Goal: Task Accomplishment & Management: Complete application form

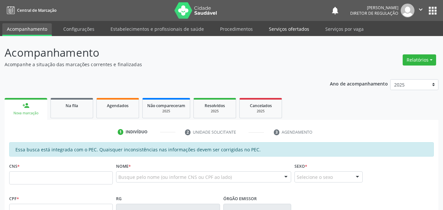
click at [288, 29] on link "Serviços ofertados" at bounding box center [288, 28] width 49 height 11
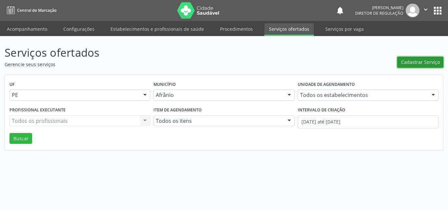
click at [424, 60] on span "Cadastrar Serviço" at bounding box center [420, 62] width 39 height 7
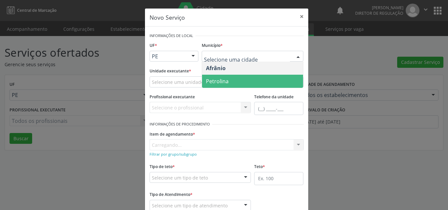
click at [235, 83] on span "Petrolina" at bounding box center [252, 81] width 101 height 13
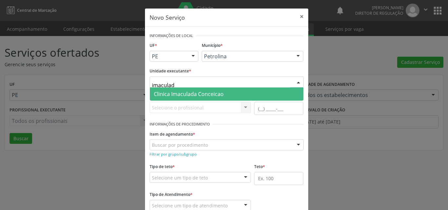
type input "imaculada"
click at [194, 92] on span "Clinica Imaculada Conceicao" at bounding box center [189, 93] width 70 height 7
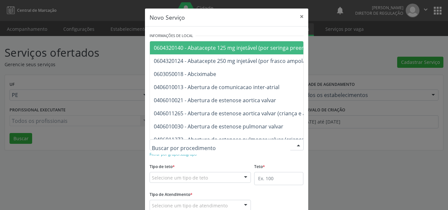
click at [204, 144] on div at bounding box center [226, 144] width 154 height 11
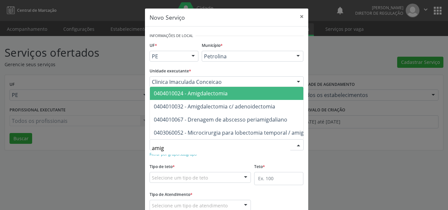
type input "amigd"
click at [200, 90] on span "0404010024 - Amigdalectomia" at bounding box center [191, 93] width 74 height 7
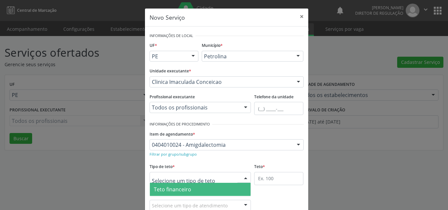
click at [209, 178] on div at bounding box center [200, 177] width 102 height 11
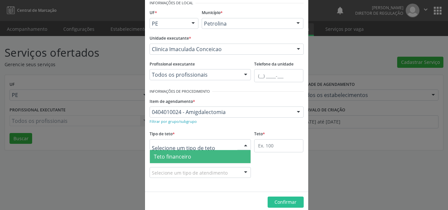
scroll to position [12, 0]
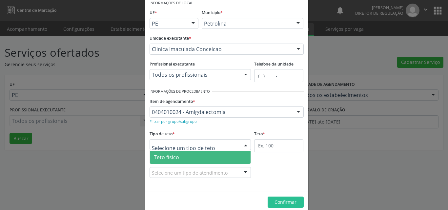
click at [207, 157] on span "Teto físico" at bounding box center [200, 157] width 101 height 13
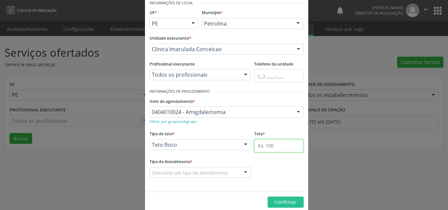
click at [282, 150] on input "text" at bounding box center [278, 145] width 49 height 13
type input "8"
click at [226, 170] on div "Selecione um tipo de atendimento" at bounding box center [200, 172] width 102 height 11
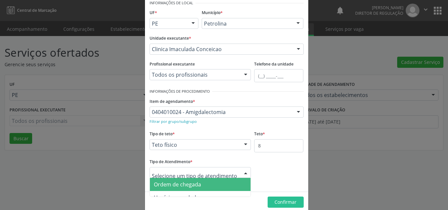
click at [225, 184] on span "Ordem de chegada" at bounding box center [200, 184] width 101 height 13
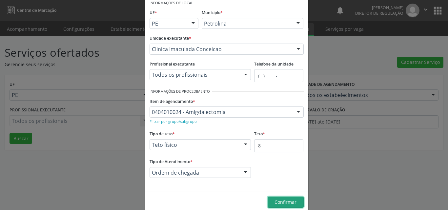
click at [288, 205] on span "Confirmar" at bounding box center [285, 202] width 22 height 6
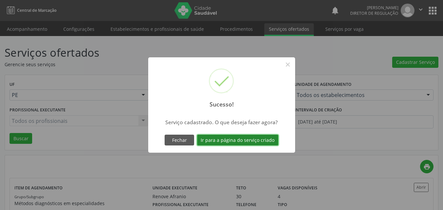
click at [258, 141] on button "Ir para a página do serviço criado" at bounding box center [237, 140] width 81 height 11
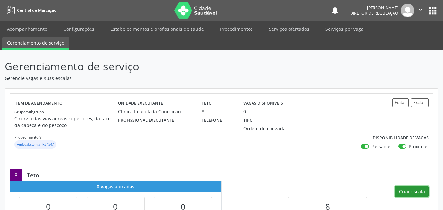
click at [413, 191] on button "Criar escala" at bounding box center [411, 191] width 33 height 11
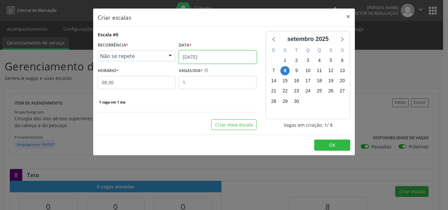
click at [212, 56] on input "[DATE]" at bounding box center [218, 56] width 78 height 13
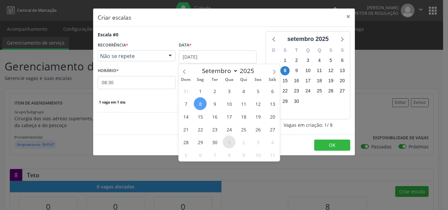
click at [228, 144] on span "1" at bounding box center [229, 142] width 13 height 13
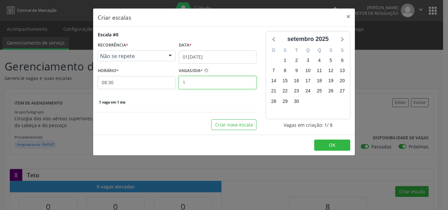
click at [204, 84] on input "1" at bounding box center [218, 82] width 78 height 13
type input "3"
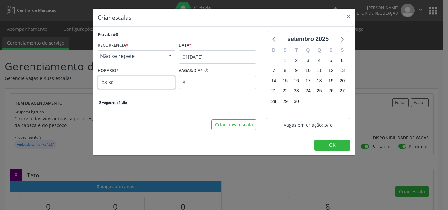
click at [157, 83] on input "08:30" at bounding box center [137, 82] width 78 height 13
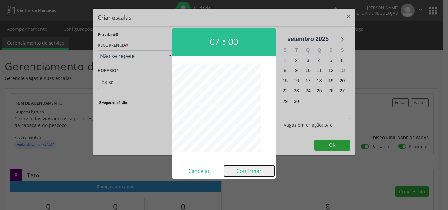
click at [250, 172] on button "Confirmar" at bounding box center [249, 171] width 50 height 10
type input "07:00"
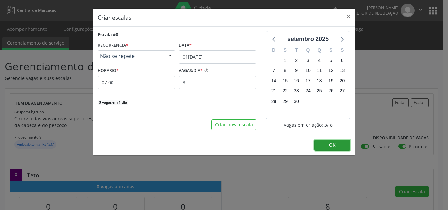
click at [331, 146] on span "OK" at bounding box center [332, 145] width 7 height 6
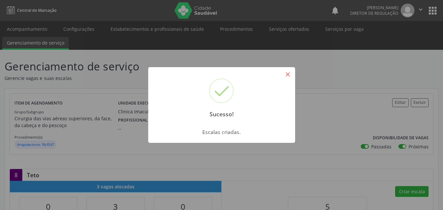
click at [290, 75] on button "×" at bounding box center [287, 74] width 11 height 11
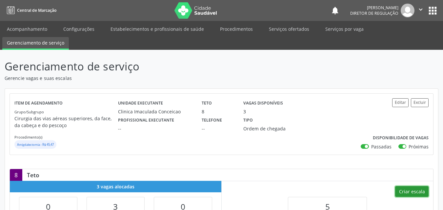
click at [417, 191] on button "Criar escala" at bounding box center [411, 191] width 33 height 11
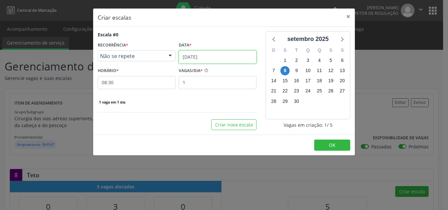
click at [223, 55] on input "[DATE]" at bounding box center [218, 56] width 78 height 13
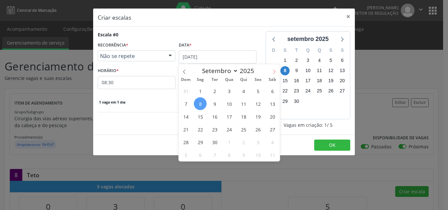
click at [273, 72] on icon at bounding box center [274, 71] width 5 height 5
select select "9"
click at [230, 131] on span "22" at bounding box center [229, 129] width 13 height 13
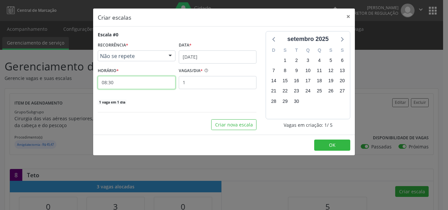
click at [127, 85] on input "08:30" at bounding box center [137, 82] width 78 height 13
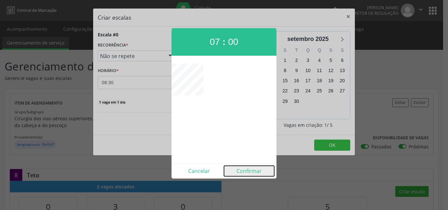
drag, startPoint x: 251, startPoint y: 172, endPoint x: 249, endPoint y: 165, distance: 8.0
click at [251, 172] on button "Confirmar" at bounding box center [249, 171] width 50 height 10
type input "07:00"
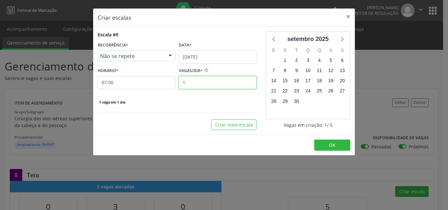
click at [209, 83] on input "1" at bounding box center [218, 82] width 78 height 13
type input "3"
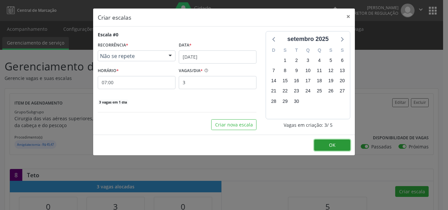
click at [328, 147] on button "OK" at bounding box center [332, 145] width 36 height 11
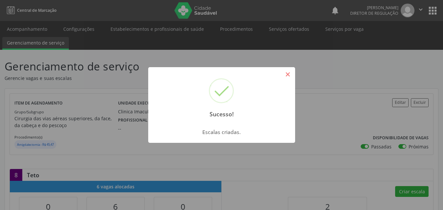
click at [287, 74] on button "×" at bounding box center [287, 74] width 11 height 11
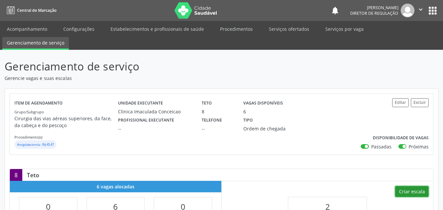
click at [412, 191] on button "Criar escala" at bounding box center [411, 191] width 33 height 11
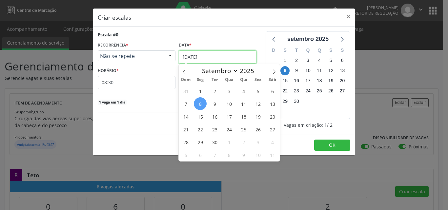
click at [221, 57] on input "[DATE]" at bounding box center [218, 56] width 78 height 13
click at [275, 71] on icon at bounding box center [274, 71] width 5 height 5
select select "9"
click at [230, 143] on span "29" at bounding box center [229, 142] width 13 height 13
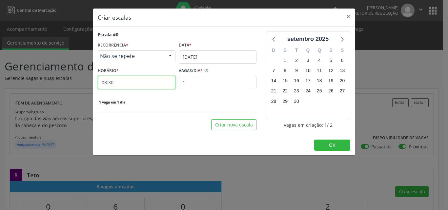
click at [135, 81] on input "08:30" at bounding box center [137, 82] width 78 height 13
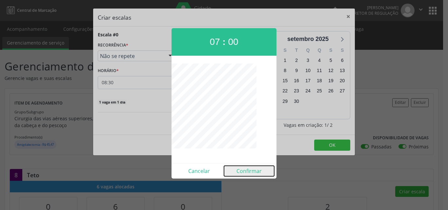
click at [247, 173] on button "Confirmar" at bounding box center [249, 171] width 50 height 10
type input "07:00"
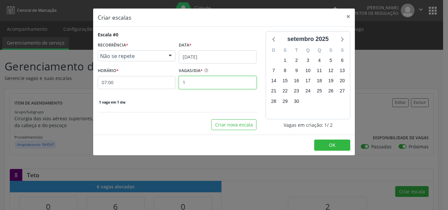
click at [192, 79] on input "1" at bounding box center [218, 82] width 78 height 13
type input "2"
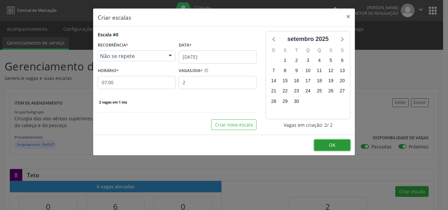
click at [327, 143] on button "OK" at bounding box center [332, 145] width 36 height 11
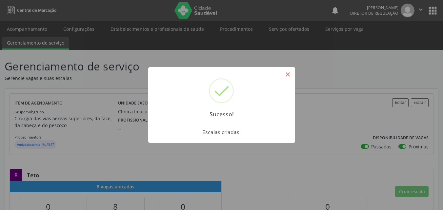
click at [290, 76] on button "×" at bounding box center [287, 74] width 11 height 11
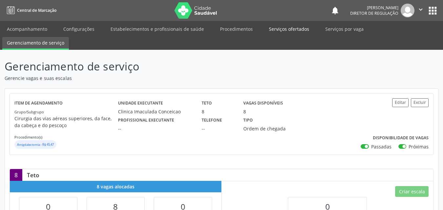
click at [276, 29] on link "Serviços ofertados" at bounding box center [288, 28] width 49 height 11
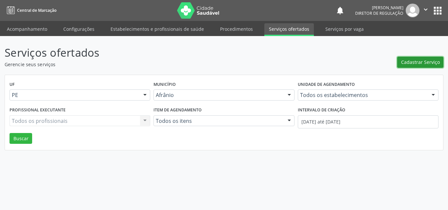
click at [411, 62] on span "Cadastrar Serviço" at bounding box center [420, 62] width 39 height 7
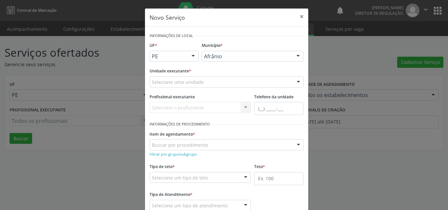
click at [192, 53] on div at bounding box center [193, 56] width 10 height 11
click at [184, 68] on span "BA" at bounding box center [174, 68] width 49 height 13
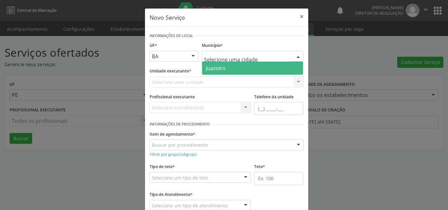
click at [255, 55] on div at bounding box center [253, 56] width 102 height 11
click at [250, 69] on span "Juazeiro" at bounding box center [252, 68] width 101 height 13
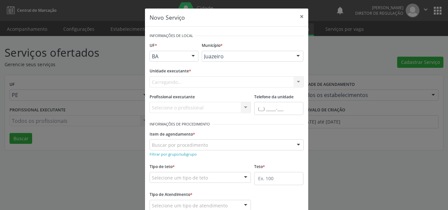
click at [187, 83] on div "Carregando... Academia da Saude de Afranio Academia da Saude do Bairro [PERSON_…" at bounding box center [226, 81] width 154 height 11
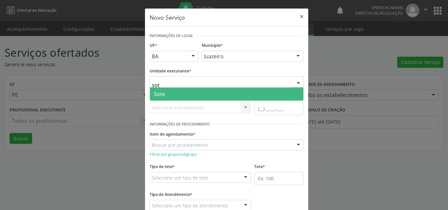
type input "sote"
click at [175, 96] on span "Sote" at bounding box center [226, 93] width 153 height 13
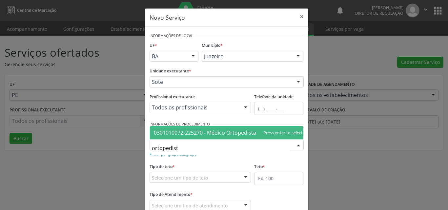
type input "ortopedista"
click at [208, 129] on span "0301010072-225270 - Médico Ortopedista e Traumatologista" at bounding box center [228, 132] width 149 height 7
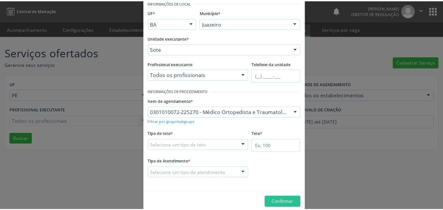
scroll to position [43, 0]
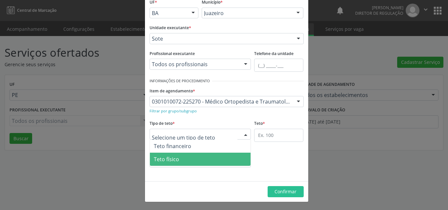
click at [203, 158] on span "Teto físico" at bounding box center [200, 159] width 101 height 13
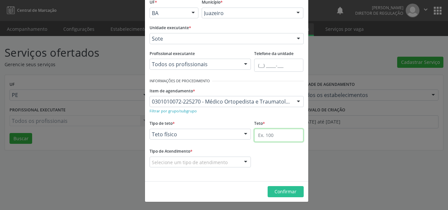
click at [278, 137] on input "text" at bounding box center [278, 135] width 49 height 13
type input "1"
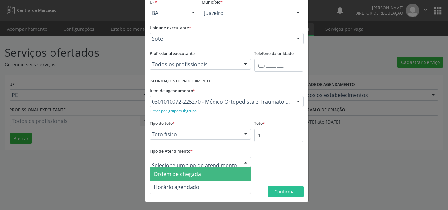
drag, startPoint x: 219, startPoint y: 176, endPoint x: 232, endPoint y: 176, distance: 13.4
click at [219, 176] on span "Ordem de chegada" at bounding box center [200, 173] width 101 height 13
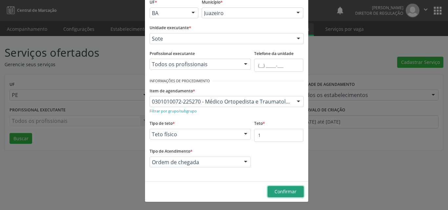
click at [275, 189] on button "Confirmar" at bounding box center [285, 191] width 36 height 11
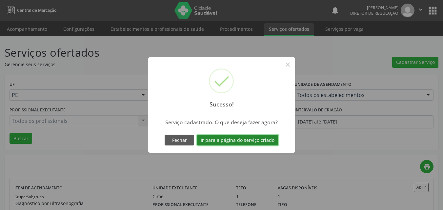
click at [248, 140] on button "Ir para a página do serviço criado" at bounding box center [237, 140] width 81 height 11
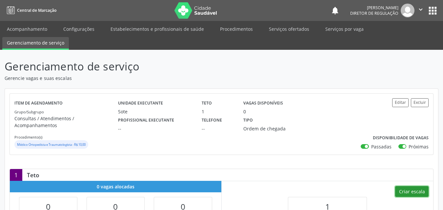
click at [404, 186] on button "Criar escala" at bounding box center [411, 191] width 33 height 11
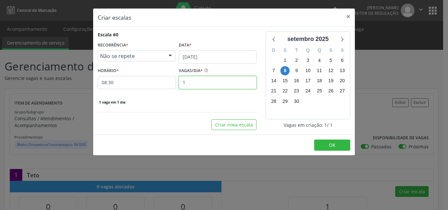
click at [208, 83] on input "1" at bounding box center [218, 82] width 78 height 13
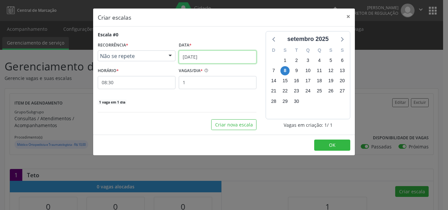
click at [220, 54] on input "[DATE]" at bounding box center [218, 56] width 78 height 13
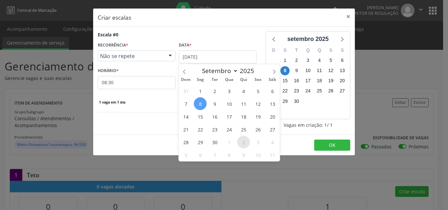
click at [241, 141] on span "2" at bounding box center [243, 142] width 13 height 13
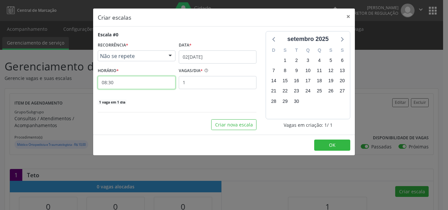
click at [125, 79] on input "08:30" at bounding box center [137, 82] width 78 height 13
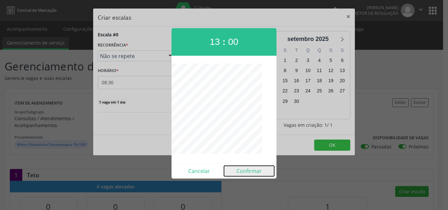
click at [254, 170] on button "Confirmar" at bounding box center [249, 171] width 50 height 10
type input "13:00"
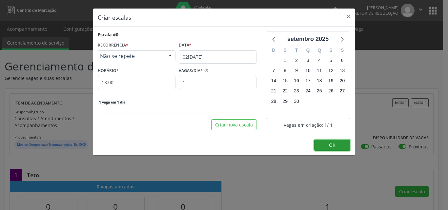
click at [340, 145] on button "OK" at bounding box center [332, 145] width 36 height 11
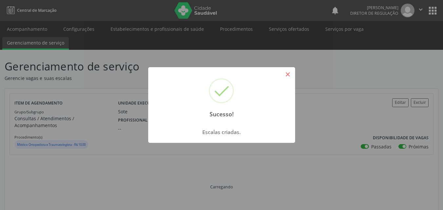
click at [285, 76] on button "×" at bounding box center [287, 74] width 11 height 11
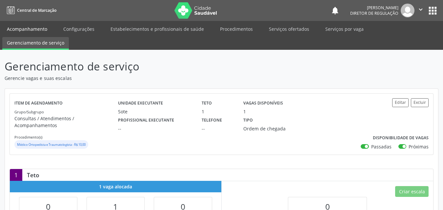
click at [33, 28] on link "Acompanhamento" at bounding box center [26, 28] width 49 height 11
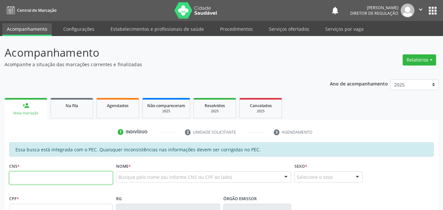
drag, startPoint x: 80, startPoint y: 180, endPoint x: 85, endPoint y: 179, distance: 4.8
click at [84, 180] on input "text" at bounding box center [61, 177] width 104 height 13
type input "700 7029 8656 9178"
type input "392.203.204-44"
type input "15[DATE]"
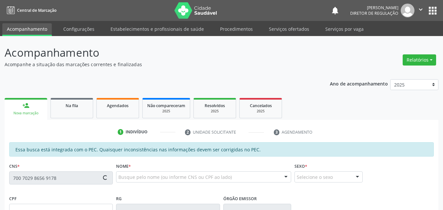
type input "[PERSON_NAME]"
type input "[PHONE_NUMBER]"
type input "127"
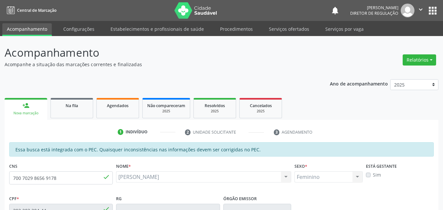
scroll to position [164, 0]
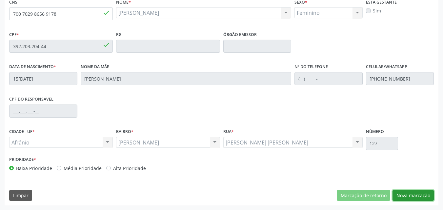
click at [417, 199] on button "Nova marcação" at bounding box center [412, 195] width 41 height 11
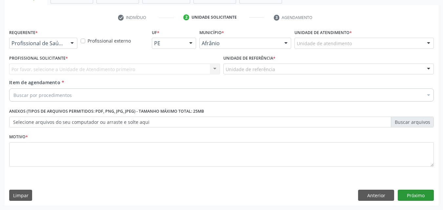
scroll to position [115, 0]
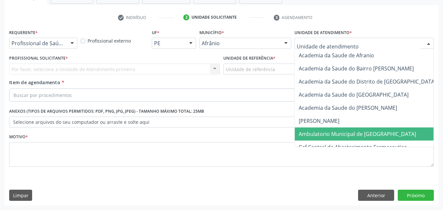
click at [344, 140] on span "Ambulatorio Municipal de [GEOGRAPHIC_DATA]" at bounding box center [375, 133] width 160 height 13
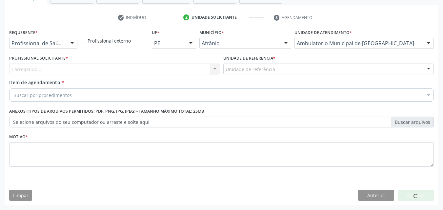
click at [281, 70] on div "Unidade de referência" at bounding box center [328, 69] width 211 height 11
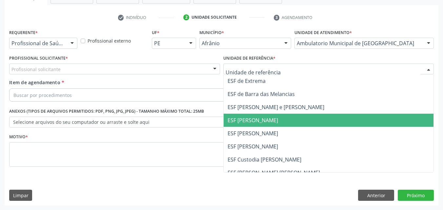
drag, startPoint x: 278, startPoint y: 121, endPoint x: 257, endPoint y: 117, distance: 21.7
click at [278, 121] on span "ESF [PERSON_NAME]" at bounding box center [252, 120] width 50 height 7
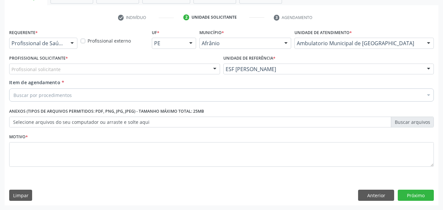
click at [185, 67] on div "Profissional solicitante" at bounding box center [114, 69] width 211 height 11
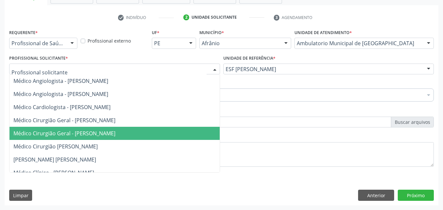
click at [143, 132] on span "Médico Cirurgião Geral - [PERSON_NAME]" at bounding box center [115, 133] width 210 height 13
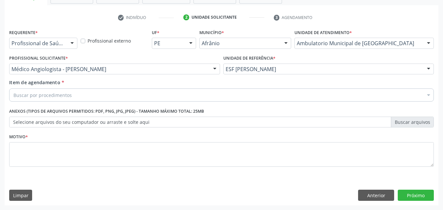
click at [134, 97] on div "Buscar por procedimentos" at bounding box center [221, 94] width 424 height 13
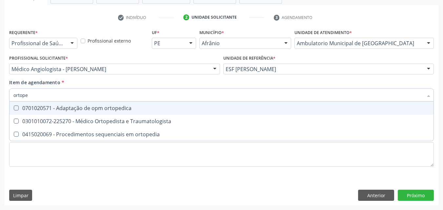
type input "ortoped"
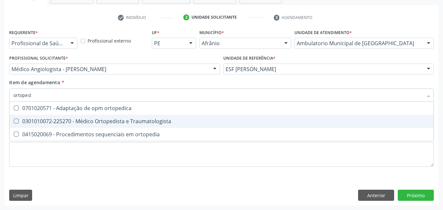
click at [132, 123] on div "0301010072-225270 - Médico Ortopedista e Traumatologista" at bounding box center [221, 121] width 416 height 5
checkbox Traumatologista "true"
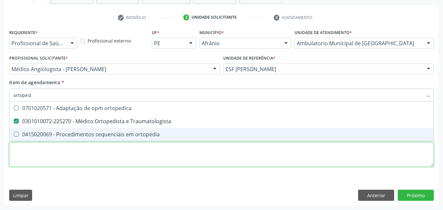
click at [135, 156] on div "Requerente * Profissional de Saúde Profissional de Saúde Paciente Nenhum result…" at bounding box center [221, 102] width 424 height 148
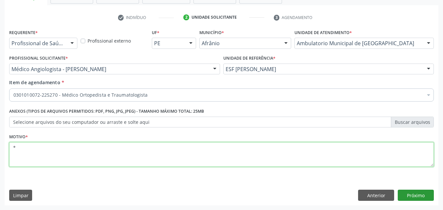
type textarea "*"
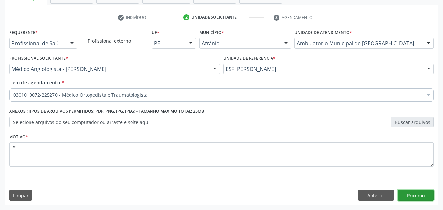
click at [418, 195] on button "Próximo" at bounding box center [416, 195] width 36 height 11
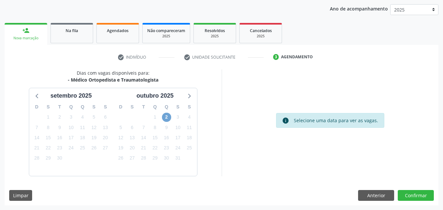
click at [165, 115] on span "2" at bounding box center [166, 117] width 9 height 9
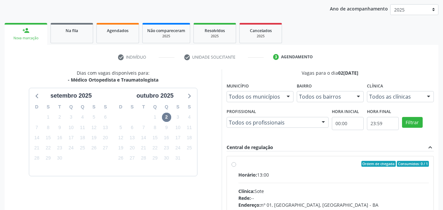
click at [248, 163] on div "Ordem de chegada Consumidos: 0 / 1" at bounding box center [333, 164] width 191 height 6
click at [236, 163] on input "Ordem de chegada Consumidos: 0 / 1 Horário: 13:00 Clínica: Sote Rede: -- Endere…" at bounding box center [233, 164] width 5 height 6
radio input "true"
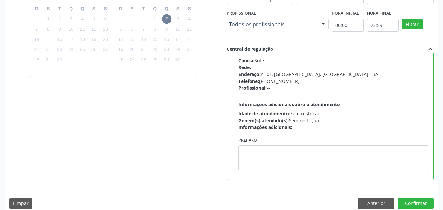
scroll to position [182, 0]
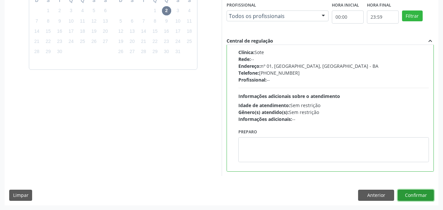
click at [409, 194] on button "Confirmar" at bounding box center [416, 195] width 36 height 11
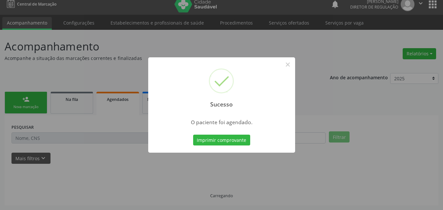
scroll to position [6, 0]
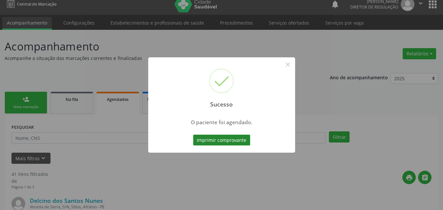
click at [239, 138] on button "Imprimir comprovante" at bounding box center [221, 140] width 57 height 11
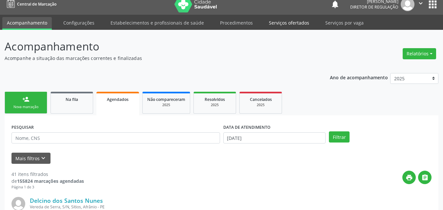
click at [295, 25] on link "Serviços ofertados" at bounding box center [288, 22] width 49 height 11
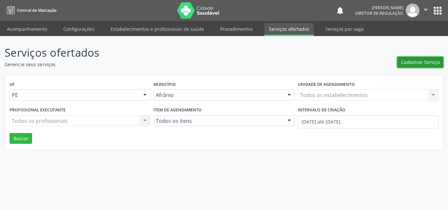
click at [430, 63] on span "Cadastrar Serviço" at bounding box center [420, 62] width 39 height 7
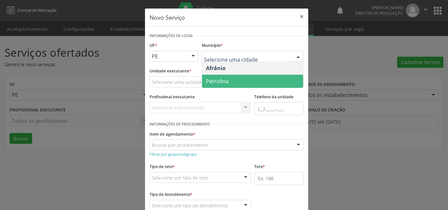
click at [224, 80] on span "Petrolina" at bounding box center [217, 81] width 23 height 7
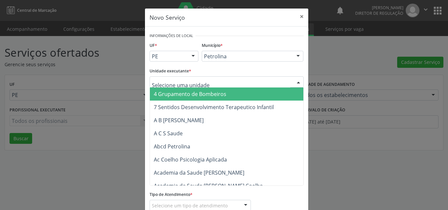
click at [201, 80] on div at bounding box center [226, 81] width 154 height 11
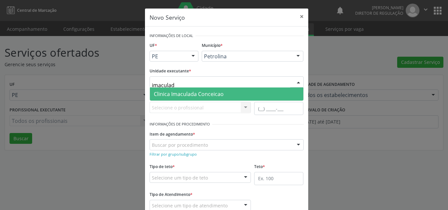
type input "imaculada"
click at [206, 92] on span "Clinica Imaculada Conceicao" at bounding box center [189, 93] width 70 height 7
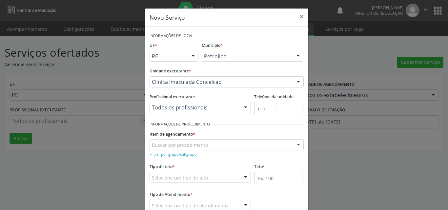
click at [210, 144] on div "Buscar por procedimento" at bounding box center [226, 144] width 154 height 11
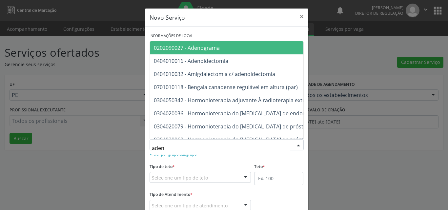
type input "adeno"
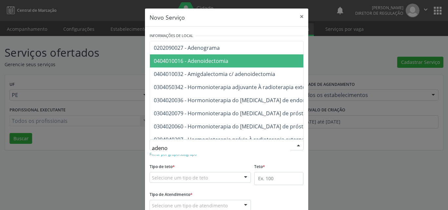
click at [209, 63] on span "0404010016 - Adenoidectomia" at bounding box center [191, 60] width 74 height 7
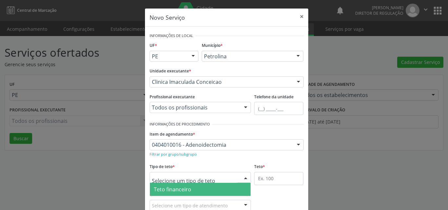
click at [210, 177] on div at bounding box center [200, 177] width 102 height 11
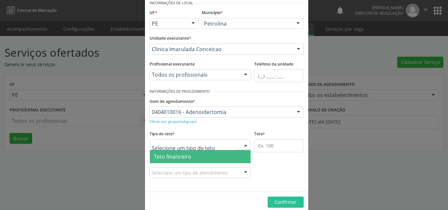
scroll to position [12, 0]
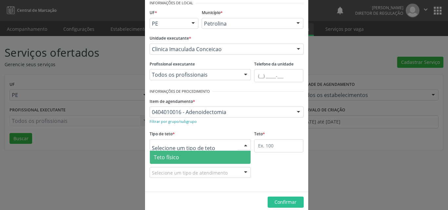
click at [202, 157] on span "Teto físico" at bounding box center [200, 157] width 101 height 13
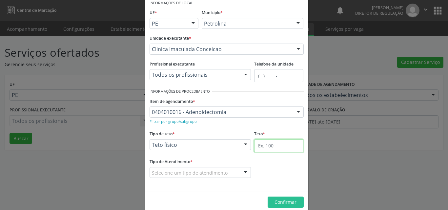
click at [266, 143] on input "text" at bounding box center [278, 145] width 49 height 13
type input "8"
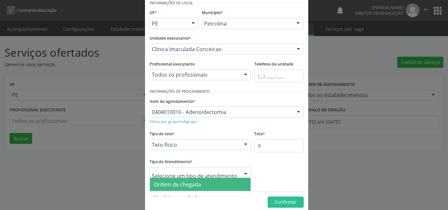
click at [184, 183] on span "Ordem de chegada" at bounding box center [177, 184] width 47 height 7
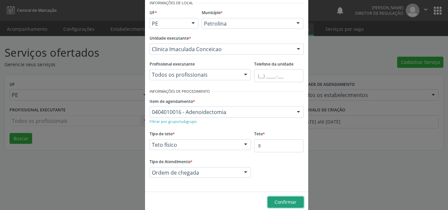
click at [285, 201] on span "Confirmar" at bounding box center [285, 202] width 22 height 6
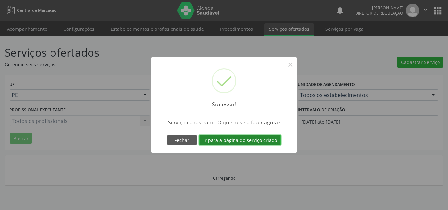
click at [243, 143] on button "Ir para a página do serviço criado" at bounding box center [239, 140] width 81 height 11
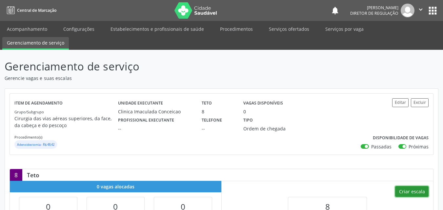
click at [414, 191] on button "Criar escala" at bounding box center [411, 191] width 33 height 11
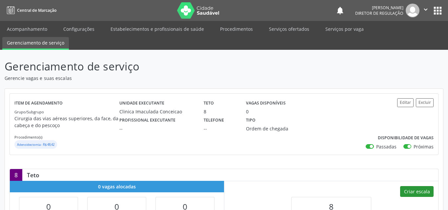
select select "8"
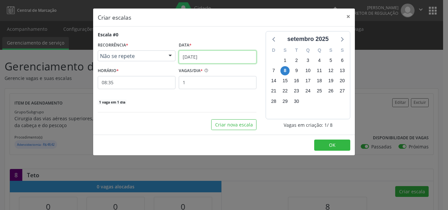
click at [225, 57] on input "[DATE]" at bounding box center [218, 56] width 78 height 13
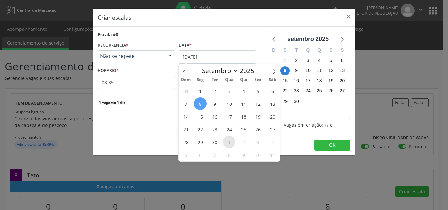
click at [230, 144] on span "1" at bounding box center [229, 142] width 13 height 13
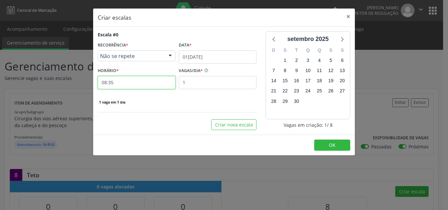
click at [146, 84] on input "08:35" at bounding box center [137, 82] width 78 height 13
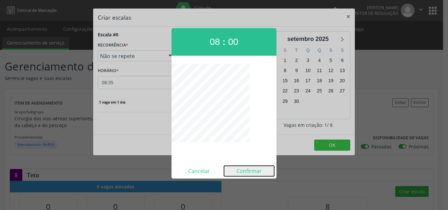
click at [243, 171] on button "Confirmar" at bounding box center [249, 171] width 50 height 10
type input "08:00"
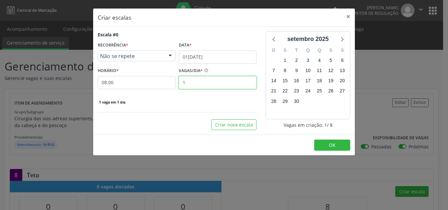
click at [195, 82] on input "1" at bounding box center [218, 82] width 78 height 13
type input "3"
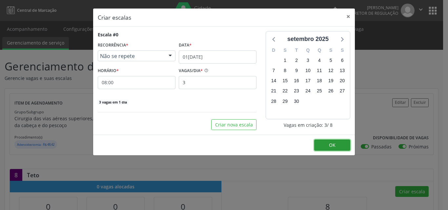
click at [334, 143] on span "OK" at bounding box center [332, 145] width 7 height 6
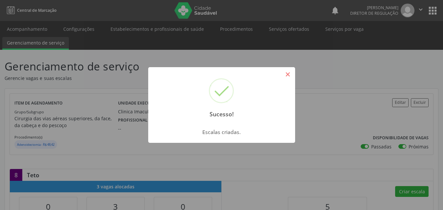
click at [287, 73] on button "×" at bounding box center [287, 74] width 11 height 11
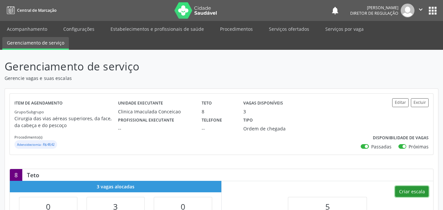
click at [409, 191] on button "Criar escala" at bounding box center [411, 191] width 33 height 11
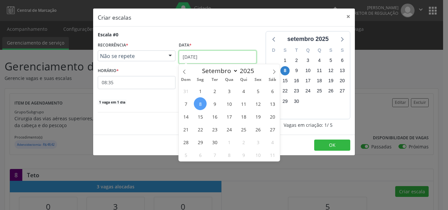
click at [242, 54] on input "[DATE]" at bounding box center [218, 56] width 78 height 13
click at [273, 73] on icon at bounding box center [274, 71] width 5 height 5
select select "9"
click at [227, 130] on span "22" at bounding box center [229, 129] width 13 height 13
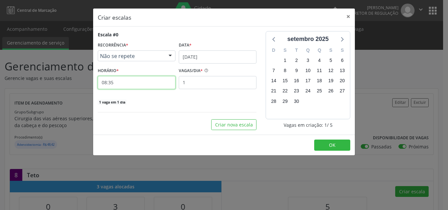
click at [143, 80] on input "08:35" at bounding box center [137, 82] width 78 height 13
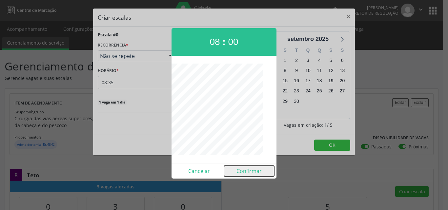
click at [256, 174] on button "Confirmar" at bounding box center [249, 171] width 50 height 10
type input "08:00"
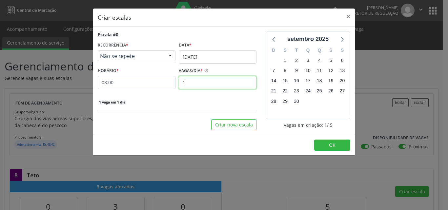
click at [205, 81] on input "1" at bounding box center [218, 82] width 78 height 13
type input "3"
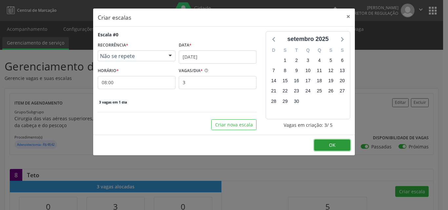
click at [336, 146] on button "OK" at bounding box center [332, 145] width 36 height 11
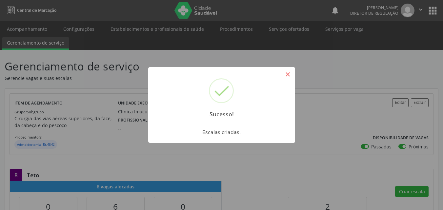
click at [287, 74] on button "×" at bounding box center [287, 74] width 11 height 11
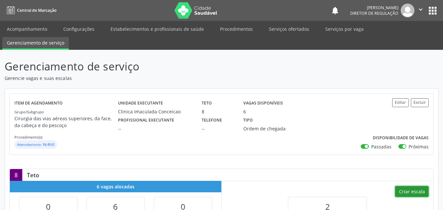
click at [405, 192] on button "Criar escala" at bounding box center [411, 191] width 33 height 11
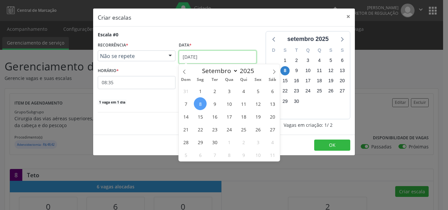
click at [217, 57] on input "[DATE]" at bounding box center [218, 56] width 78 height 13
click at [274, 71] on icon at bounding box center [274, 71] width 5 height 5
select select "9"
click at [228, 142] on span "29" at bounding box center [229, 142] width 13 height 13
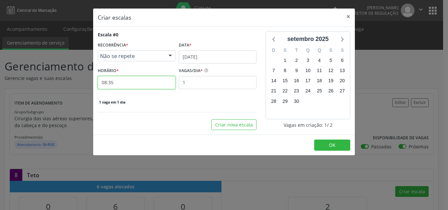
click at [142, 86] on input "08:35" at bounding box center [137, 82] width 78 height 13
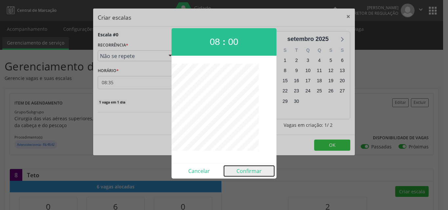
click at [247, 172] on button "Confirmar" at bounding box center [249, 171] width 50 height 10
type input "08:00"
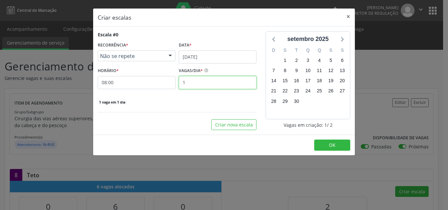
click at [223, 81] on input "1" at bounding box center [218, 82] width 78 height 13
type input "2"
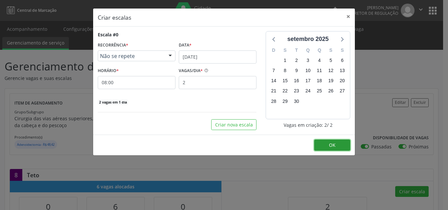
click at [328, 147] on button "OK" at bounding box center [332, 145] width 36 height 11
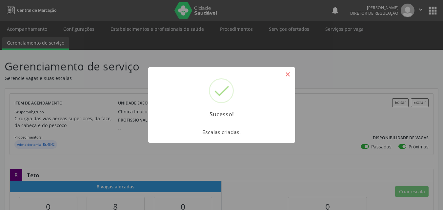
click at [287, 74] on button "×" at bounding box center [287, 74] width 11 height 11
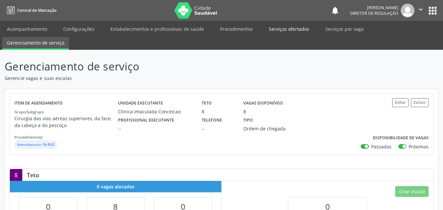
click at [295, 29] on link "Serviços ofertados" at bounding box center [288, 28] width 49 height 11
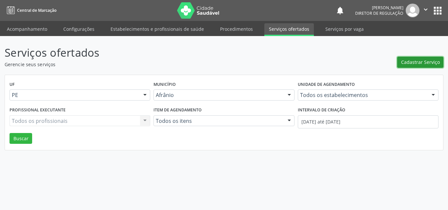
click at [421, 64] on span "Cadastrar Serviço" at bounding box center [420, 62] width 39 height 7
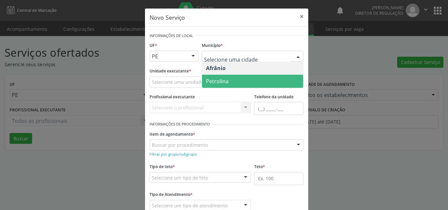
click at [240, 79] on span "Petrolina" at bounding box center [252, 81] width 101 height 13
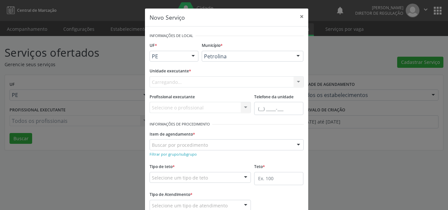
click at [211, 79] on div "Carregando... Academia da Saude de Afranio Academia da Saude do Bairro [PERSON_…" at bounding box center [226, 81] width 154 height 11
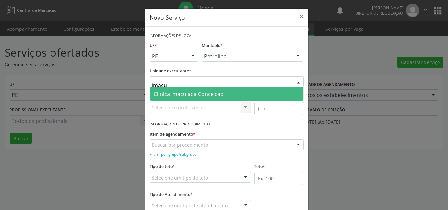
type input "imacul"
click at [198, 93] on span "Clinica Imaculada Conceicao" at bounding box center [189, 93] width 70 height 7
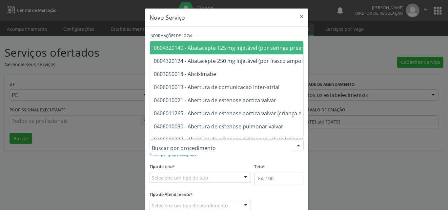
click at [213, 143] on div at bounding box center [226, 144] width 154 height 11
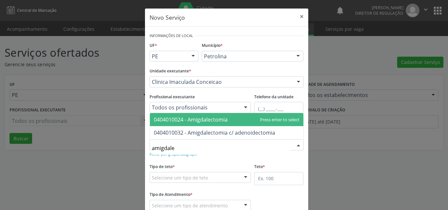
type input "amigdalec"
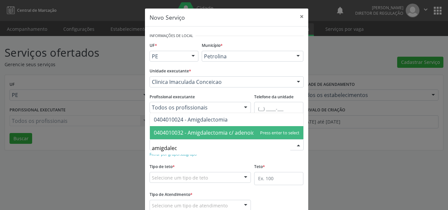
click at [216, 135] on span "0404010032 - Amigdalectomia c/ adenoidectomia" at bounding box center [214, 132] width 121 height 7
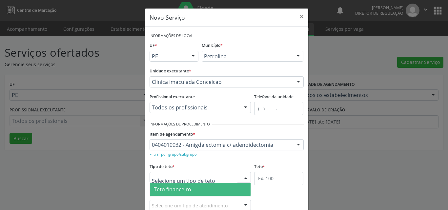
scroll to position [12, 0]
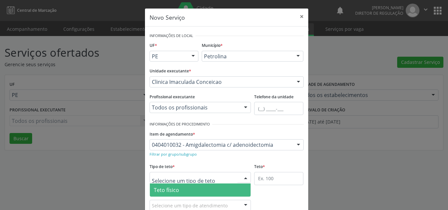
click at [189, 187] on span "Teto físico" at bounding box center [200, 190] width 101 height 13
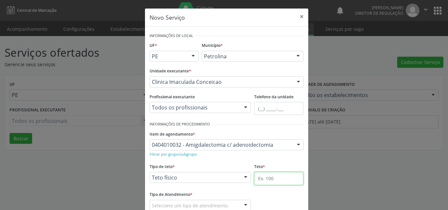
click at [272, 182] on input "text" at bounding box center [278, 178] width 49 height 13
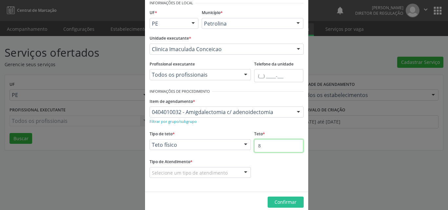
scroll to position [43, 0]
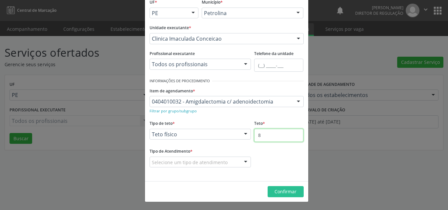
type input "8"
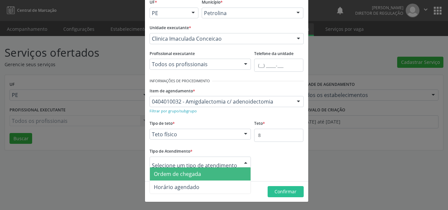
click at [199, 172] on span "Ordem de chegada" at bounding box center [200, 173] width 101 height 13
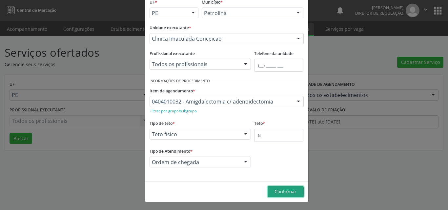
click at [286, 190] on span "Confirmar" at bounding box center [285, 191] width 22 height 6
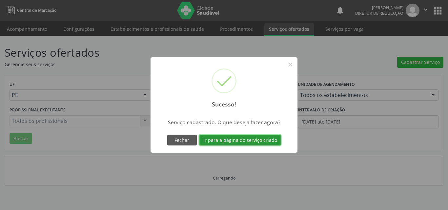
click at [251, 143] on button "Ir para a página do serviço criado" at bounding box center [239, 140] width 81 height 11
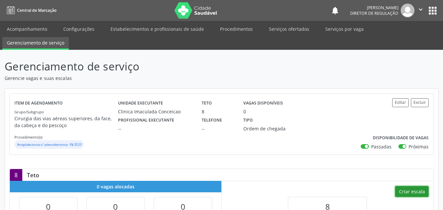
click at [413, 190] on button "Criar escala" at bounding box center [411, 191] width 33 height 11
select select "8"
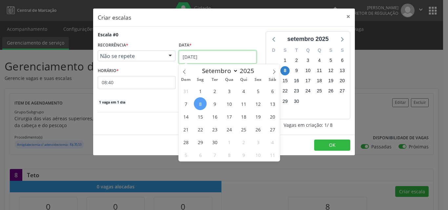
click at [237, 56] on input "[DATE]" at bounding box center [218, 56] width 78 height 13
click at [229, 142] on span "1" at bounding box center [229, 142] width 13 height 13
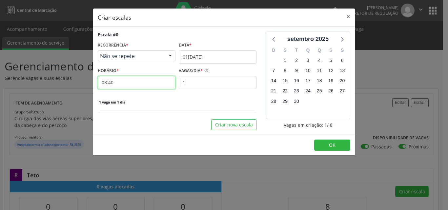
click at [161, 85] on input "08:40" at bounding box center [137, 82] width 78 height 13
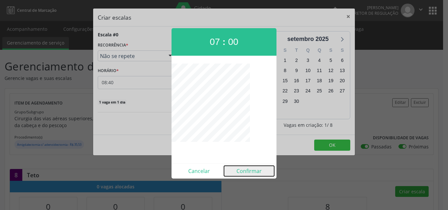
click at [250, 172] on button "Confirmar" at bounding box center [249, 171] width 50 height 10
type input "07:00"
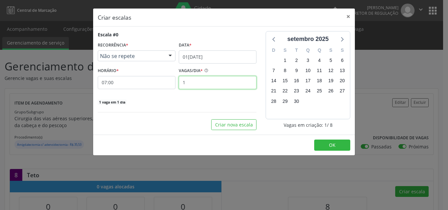
click at [197, 80] on input "1" at bounding box center [218, 82] width 78 height 13
type input "3"
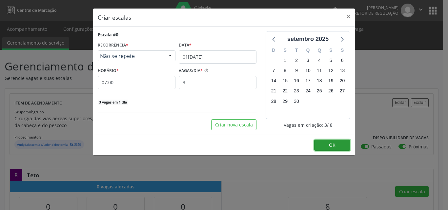
click at [328, 142] on button "OK" at bounding box center [332, 145] width 36 height 11
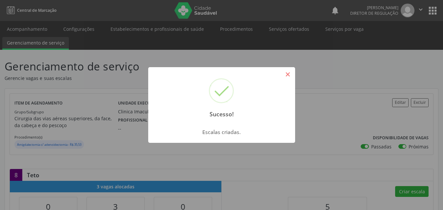
click at [287, 76] on button "×" at bounding box center [287, 74] width 11 height 11
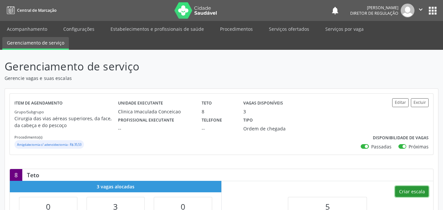
click at [417, 192] on button "Criar escala" at bounding box center [411, 191] width 33 height 11
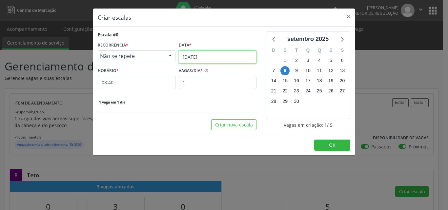
click at [236, 58] on input "[DATE]" at bounding box center [218, 56] width 78 height 13
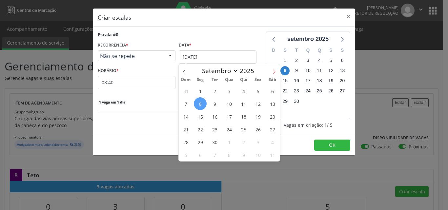
click at [273, 72] on icon at bounding box center [274, 71] width 5 height 5
select select "9"
click at [231, 130] on span "22" at bounding box center [229, 129] width 13 height 13
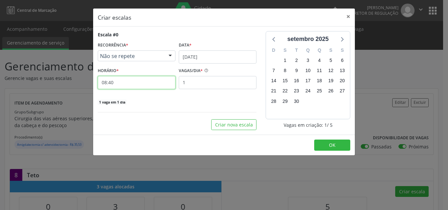
click at [145, 85] on input "08:40" at bounding box center [137, 82] width 78 height 13
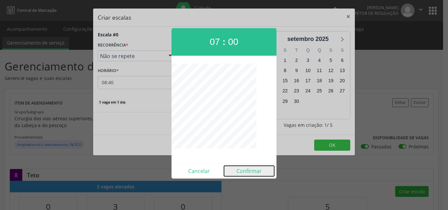
drag, startPoint x: 254, startPoint y: 170, endPoint x: 249, endPoint y: 164, distance: 7.9
click at [254, 170] on button "Confirmar" at bounding box center [249, 171] width 50 height 10
type input "07:00"
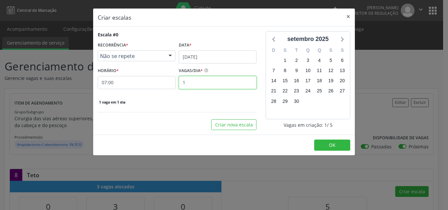
click at [206, 81] on input "1" at bounding box center [218, 82] width 78 height 13
type input "3"
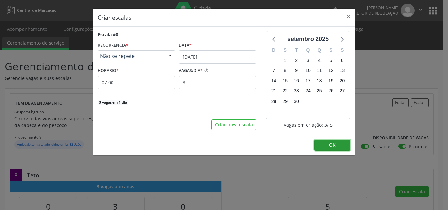
click at [330, 144] on span "OK" at bounding box center [332, 145] width 7 height 6
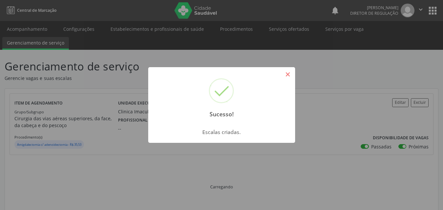
click at [291, 78] on button "×" at bounding box center [287, 74] width 11 height 11
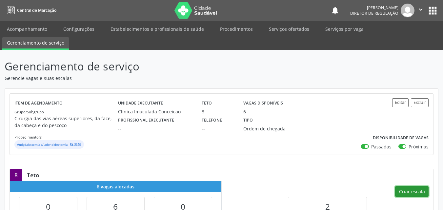
click at [409, 195] on button "Criar escala" at bounding box center [411, 191] width 33 height 11
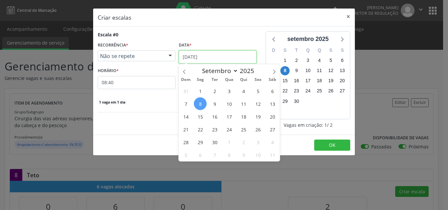
click at [228, 58] on input "[DATE]" at bounding box center [218, 56] width 78 height 13
click at [272, 73] on icon at bounding box center [274, 71] width 5 height 5
select select "9"
click at [228, 143] on span "29" at bounding box center [229, 142] width 13 height 13
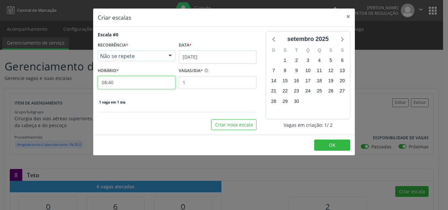
click at [145, 81] on input "08:40" at bounding box center [137, 82] width 78 height 13
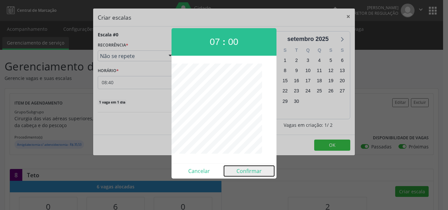
click at [251, 169] on button "Confirmar" at bounding box center [249, 171] width 50 height 10
type input "07:00"
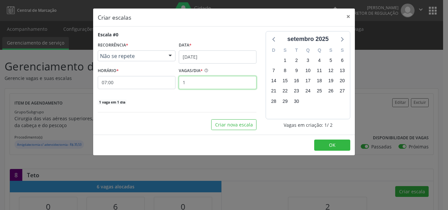
click at [206, 81] on input "1" at bounding box center [218, 82] width 78 height 13
type input "2"
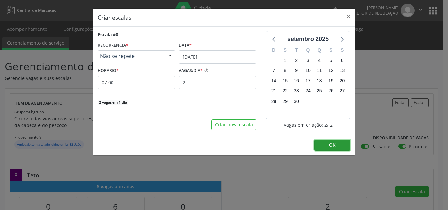
click at [341, 144] on button "OK" at bounding box center [332, 145] width 36 height 11
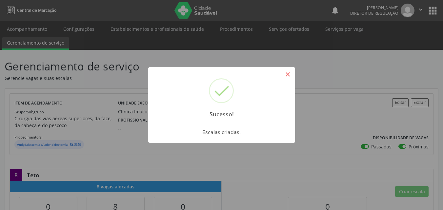
click at [288, 72] on button "×" at bounding box center [287, 74] width 11 height 11
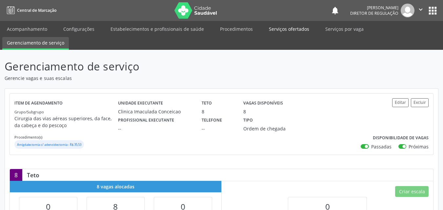
click at [292, 31] on link "Serviços ofertados" at bounding box center [288, 28] width 49 height 11
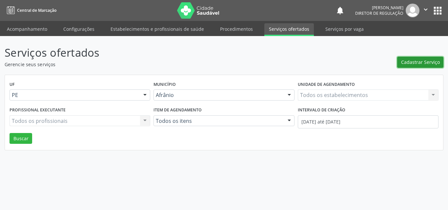
click at [429, 61] on span "Cadastrar Serviço" at bounding box center [420, 62] width 39 height 7
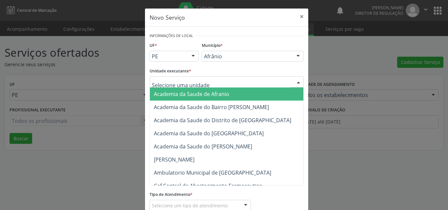
click at [215, 80] on div at bounding box center [226, 81] width 154 height 11
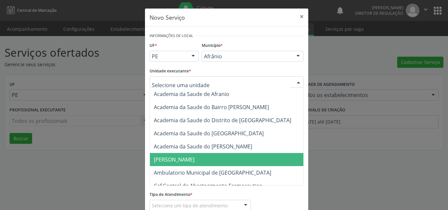
scroll to position [66, 0]
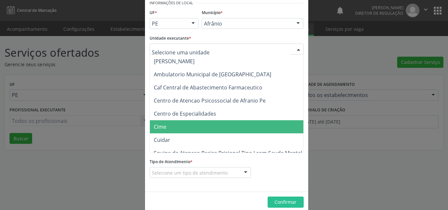
click at [197, 124] on span "Cime" at bounding box center [230, 126] width 160 height 13
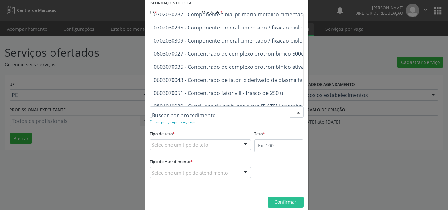
scroll to position [13020, 0]
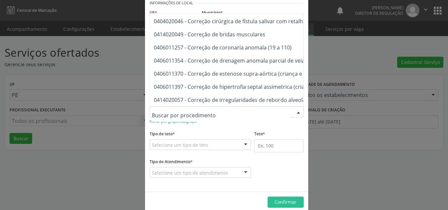
type input "u"
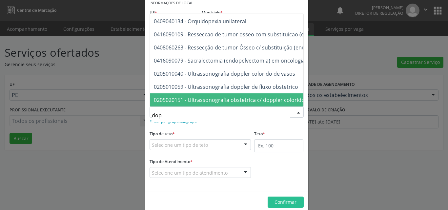
scroll to position [0, 0]
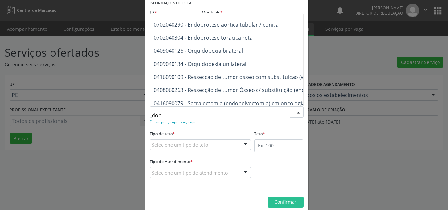
type input "dopp"
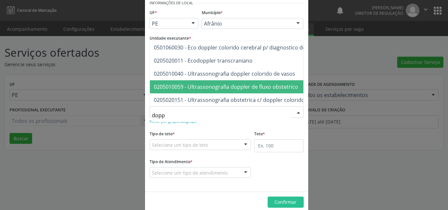
click at [189, 84] on span "0205010059 - Ultrassonografia doppler de fluxo obstetrico" at bounding box center [226, 86] width 144 height 7
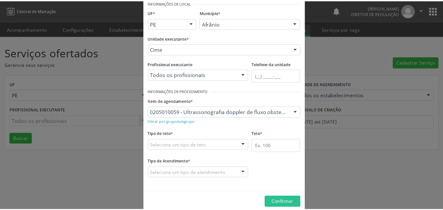
scroll to position [43, 0]
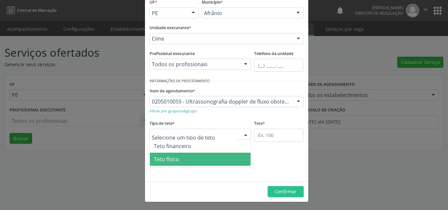
click at [188, 160] on span "Teto físico" at bounding box center [200, 159] width 101 height 13
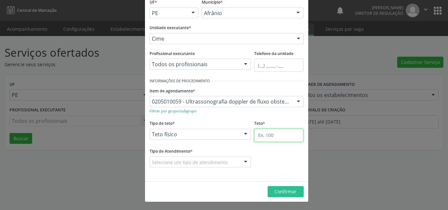
click at [278, 136] on input "text" at bounding box center [278, 135] width 49 height 13
type input "1"
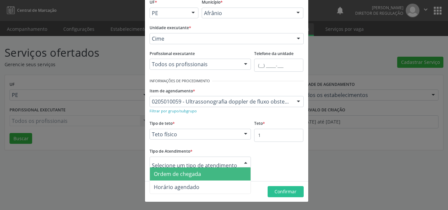
click at [202, 174] on span "Ordem de chegada" at bounding box center [200, 173] width 101 height 13
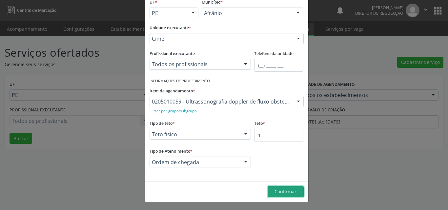
click at [278, 191] on span "Confirmar" at bounding box center [285, 191] width 22 height 6
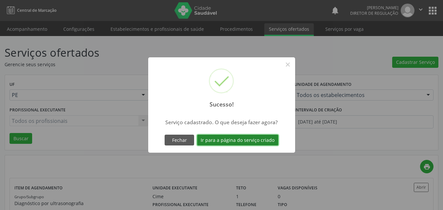
click at [253, 141] on button "Ir para a página do serviço criado" at bounding box center [237, 140] width 81 height 11
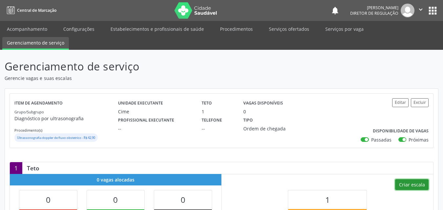
click at [418, 185] on button "Criar escala" at bounding box center [411, 184] width 33 height 11
select select "8"
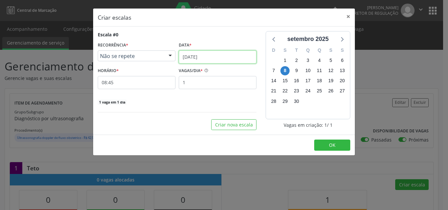
click at [229, 57] on input "[DATE]" at bounding box center [218, 56] width 78 height 13
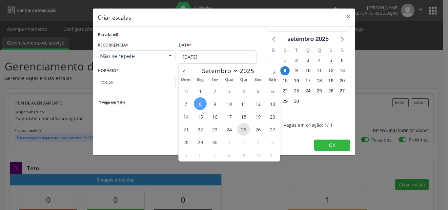
click at [245, 127] on span "25" at bounding box center [243, 129] width 13 height 13
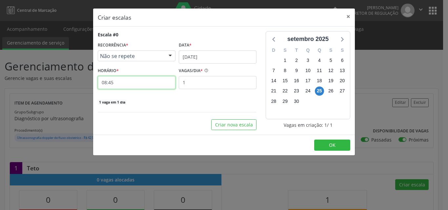
click at [158, 85] on input "08:45" at bounding box center [137, 82] width 78 height 13
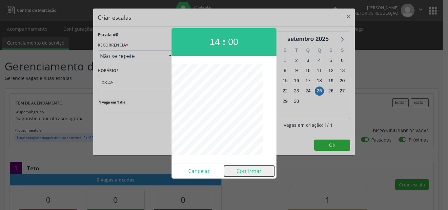
click at [256, 171] on button "Confirmar" at bounding box center [249, 171] width 50 height 10
type input "14:00"
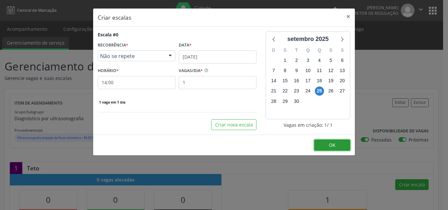
click at [343, 143] on button "OK" at bounding box center [332, 145] width 36 height 11
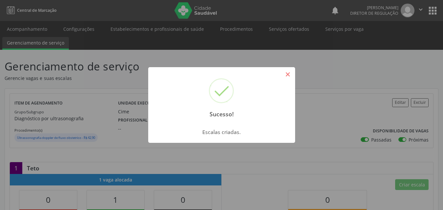
click at [291, 73] on button "×" at bounding box center [287, 74] width 11 height 11
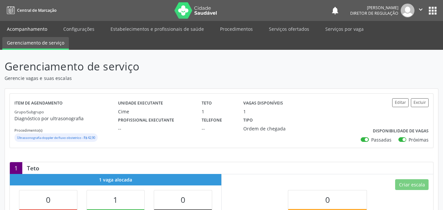
click at [29, 29] on link "Acompanhamento" at bounding box center [26, 28] width 49 height 11
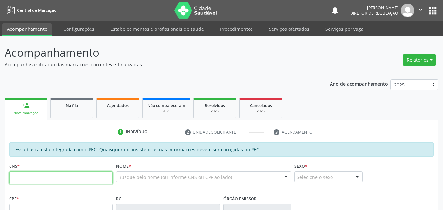
click at [45, 178] on input "text" at bounding box center [61, 177] width 104 height 13
type input "700 0056 2132 0802"
type input "2[DATE]"
type input "S/N"
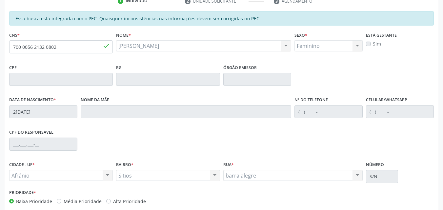
scroll to position [164, 0]
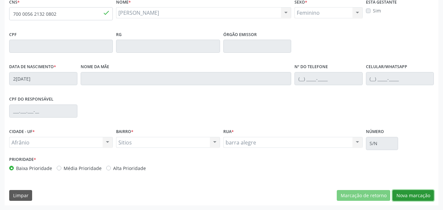
click at [419, 193] on button "Nova marcação" at bounding box center [412, 195] width 41 height 11
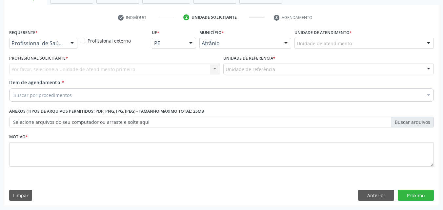
scroll to position [115, 0]
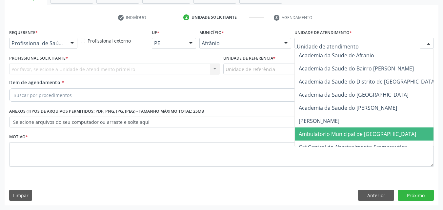
click at [329, 136] on span "Ambulatorio Municipal de [GEOGRAPHIC_DATA]" at bounding box center [357, 133] width 117 height 7
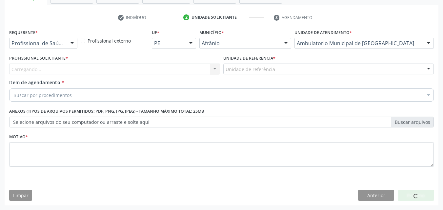
click at [274, 71] on div "Unidade de referência" at bounding box center [328, 69] width 211 height 11
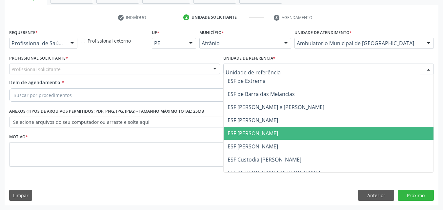
click at [265, 131] on span "ESF [PERSON_NAME]" at bounding box center [252, 133] width 50 height 7
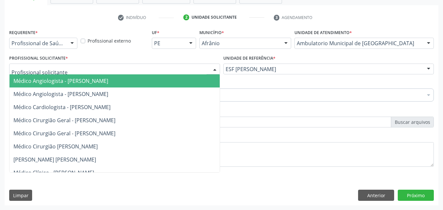
click at [93, 67] on div at bounding box center [114, 69] width 211 height 11
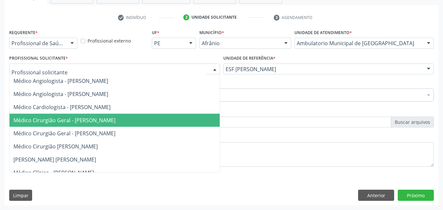
click at [94, 122] on span "Médico Cirurgião Geral - [PERSON_NAME]" at bounding box center [64, 120] width 102 height 7
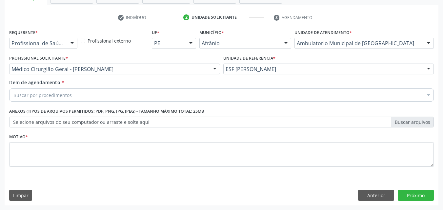
click at [85, 95] on div "Buscar por procedimentos" at bounding box center [221, 94] width 424 height 13
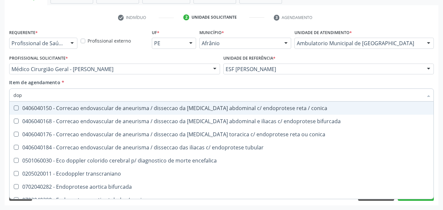
type input "dopp"
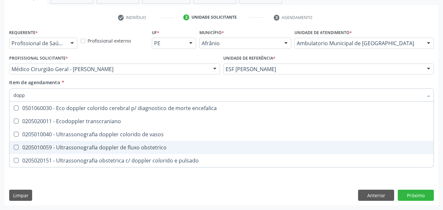
click at [102, 146] on div "0205010059 - Ultrassonografia doppler de fluxo obstetrico" at bounding box center [221, 147] width 416 height 5
checkbox obstetrico "true"
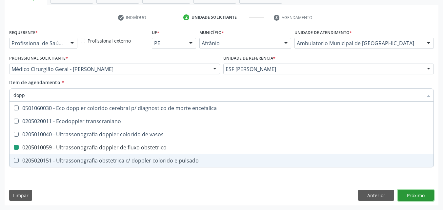
click at [416, 195] on div "Requerente * Profissional de Saúde Profissional de Saúde Paciente Nenhum result…" at bounding box center [222, 117] width 434 height 178
checkbox transcraniano "true"
checkbox obstetrico "false"
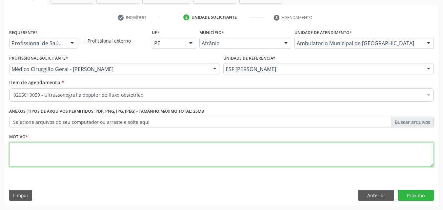
click at [126, 153] on textarea at bounding box center [221, 154] width 424 height 25
type textarea "*"
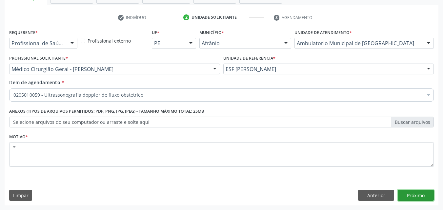
click at [419, 195] on button "Próximo" at bounding box center [416, 195] width 36 height 11
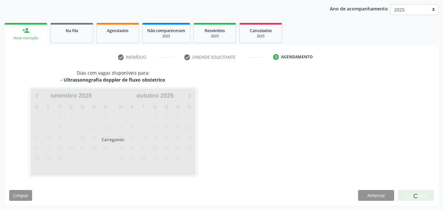
scroll to position [75, 0]
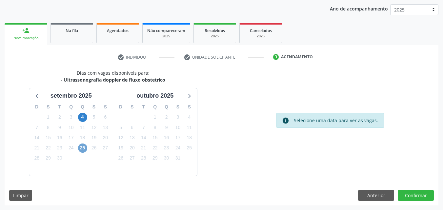
click at [81, 146] on span "25" at bounding box center [82, 148] width 9 height 9
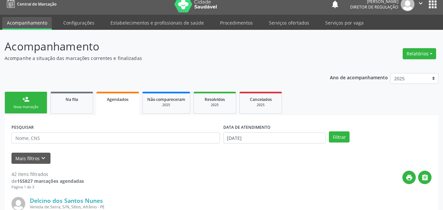
scroll to position [6, 0]
